Goal: Task Accomplishment & Management: Complete application form

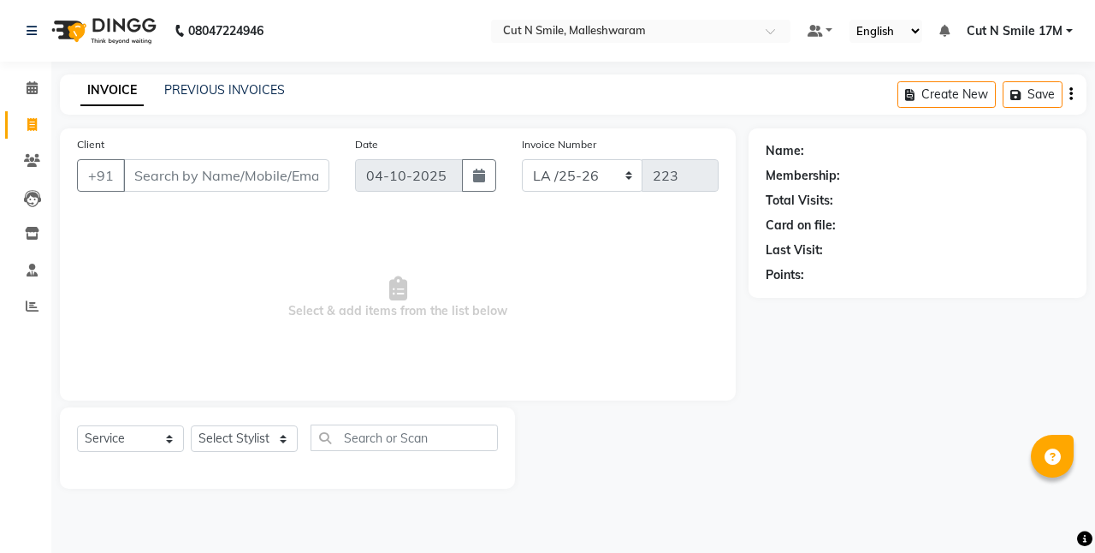
select select "7223"
select select "service"
click at [559, 175] on select "NW/25-26 SW/2025-26 NA/2025-26 VN/25-26 LA /25-26" at bounding box center [582, 175] width 121 height 33
select select "7225"
click at [522, 159] on select "NW/25-26 SW/2025-26 NA/2025-26 VN/25-26 LA /25-26" at bounding box center [582, 175] width 121 height 33
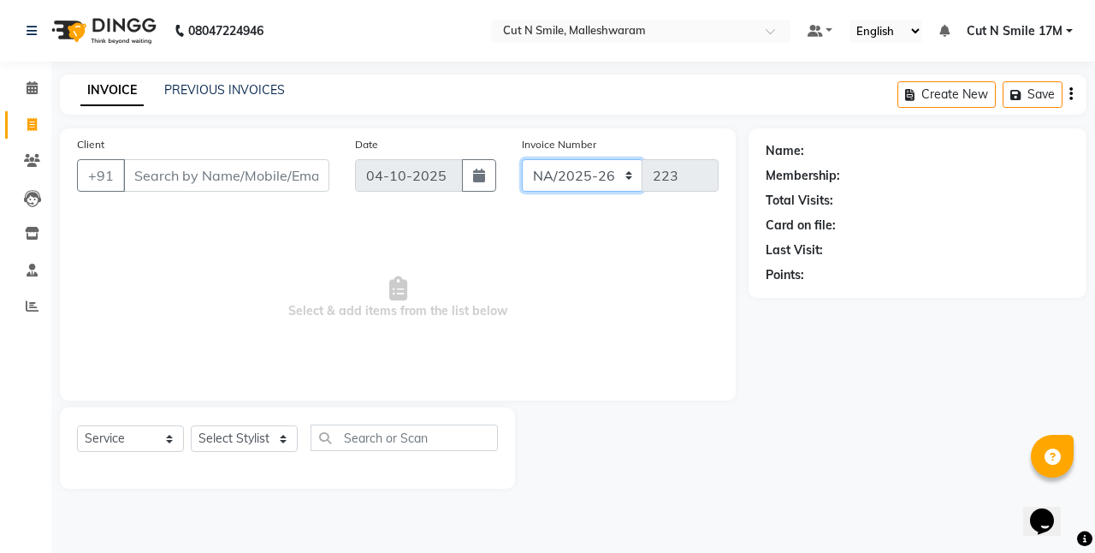
type input "1590"
click at [244, 175] on input "Client" at bounding box center [226, 175] width 206 height 33
click at [297, 173] on input "Client" at bounding box center [226, 175] width 206 height 33
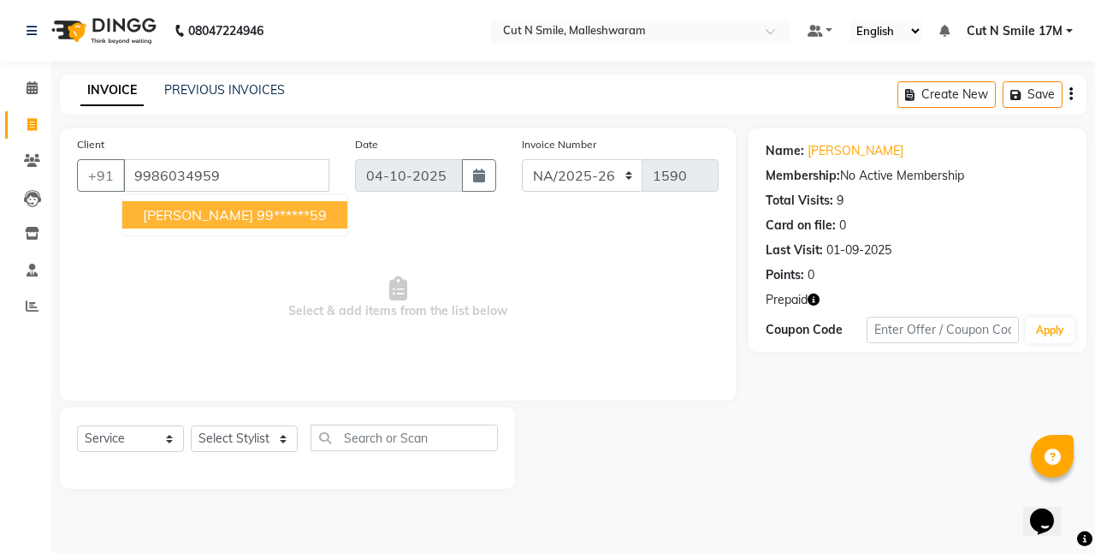
click at [257, 207] on ngb-highlight "99******59" at bounding box center [292, 214] width 70 height 17
type input "99******59"
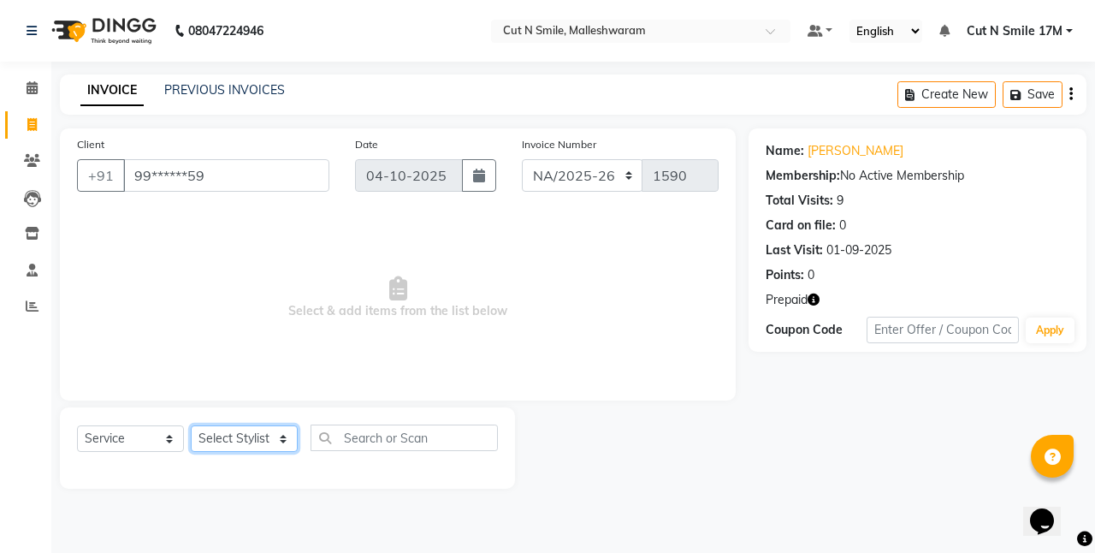
click at [240, 436] on select "Select Stylist [PERSON_NAME] 17M [PERSON_NAME] 9M Ajim 17M [PERSON_NAME] 17M [P…" at bounding box center [244, 438] width 107 height 27
select select "60630"
click at [191, 425] on select "Select Stylist [PERSON_NAME] 17M [PERSON_NAME] 9M Ajim 17M [PERSON_NAME] 17M [P…" at bounding box center [244, 438] width 107 height 27
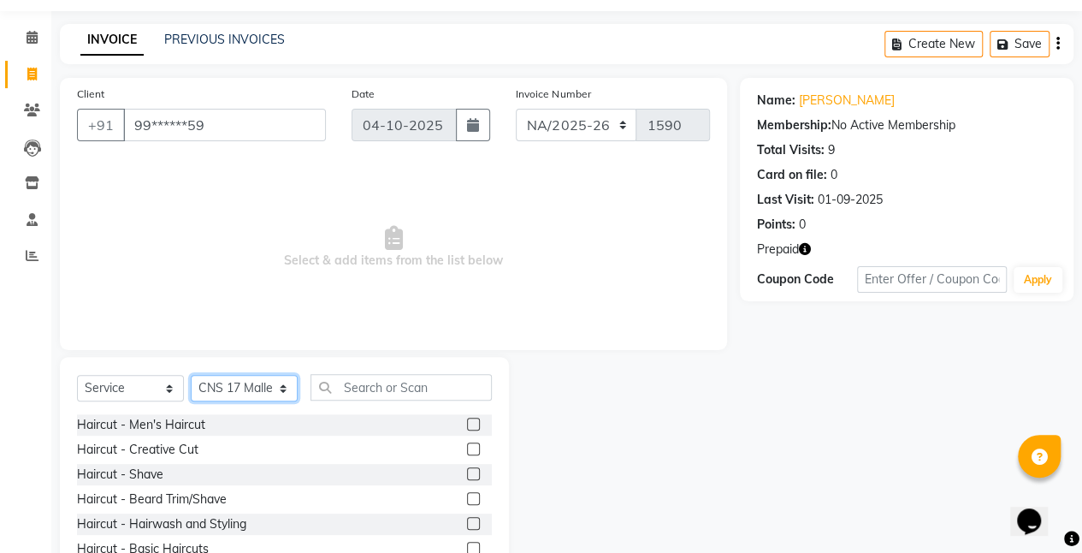
scroll to position [132, 0]
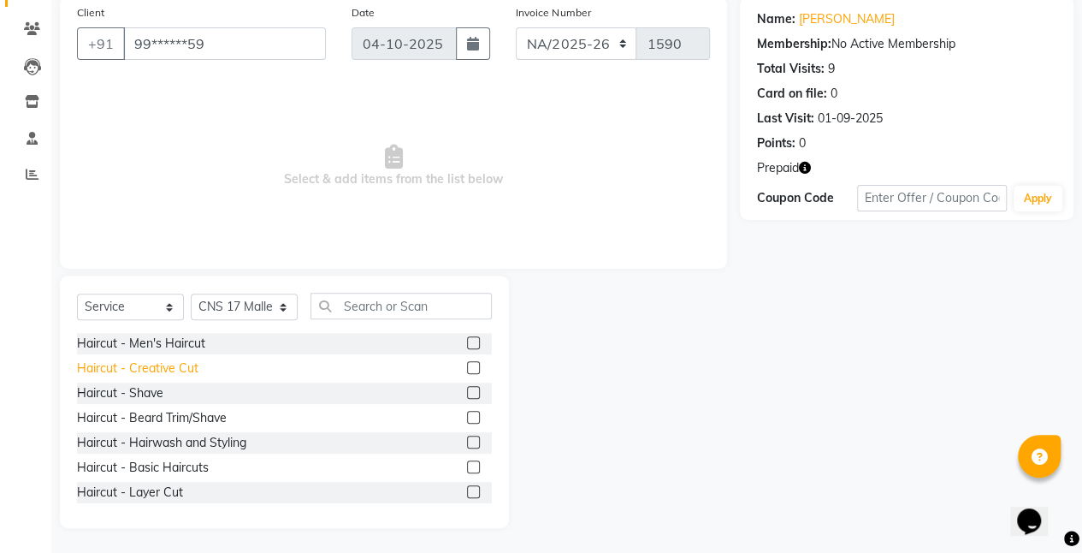
click at [189, 370] on div "Haircut - Creative Cut" at bounding box center [137, 368] width 121 height 18
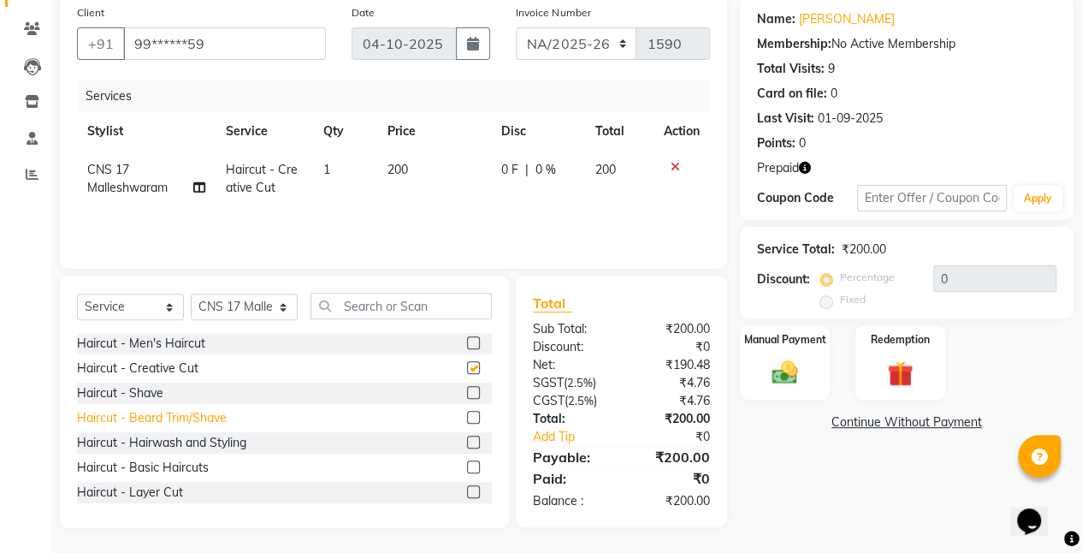
checkbox input "false"
click at [805, 164] on icon "button" at bounding box center [805, 168] width 12 height 12
click at [220, 415] on div "Haircut - Beard Trim/Shave" at bounding box center [152, 418] width 150 height 18
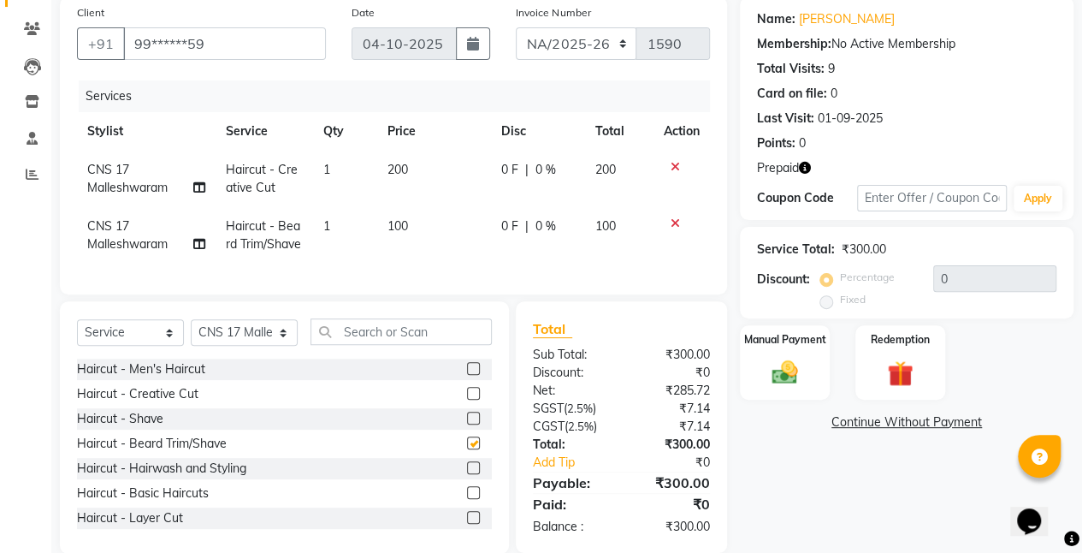
checkbox input "false"
click at [810, 168] on icon "button" at bounding box center [805, 168] width 12 height 12
